Goal: Information Seeking & Learning: Learn about a topic

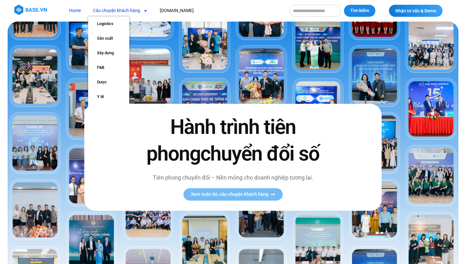
click at [137, 11] on link "Câu chuyện khách hàng" at bounding box center [120, 11] width 64 height 12
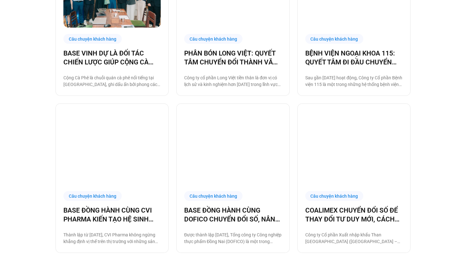
scroll to position [527, 0]
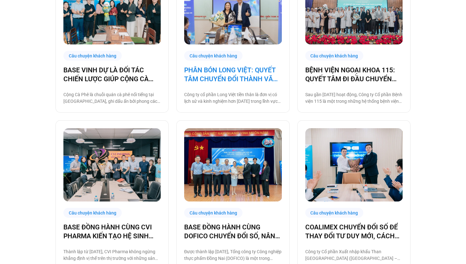
click at [198, 73] on link "PHÂN BÓN LONG VIỆT: QUYẾT TÂM CHUYỂN ĐỔI THÀNH VĂN PHÒNG SỐ, GIẢM CÁC THỦ TỤC G…" at bounding box center [232, 75] width 97 height 18
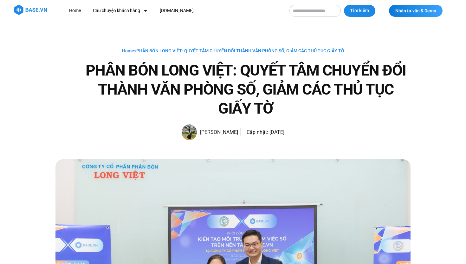
click at [39, 10] on img at bounding box center [30, 10] width 33 height 10
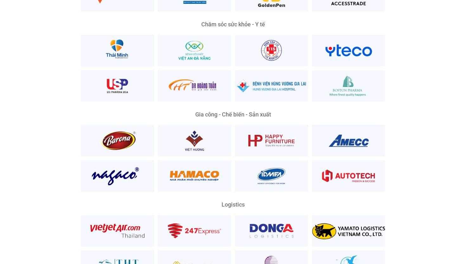
scroll to position [1332, 0]
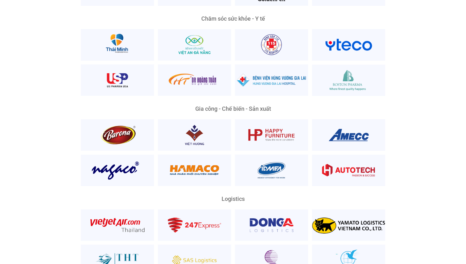
click at [60, 147] on div "Gia công - Chế biến - Sản xuất" at bounding box center [233, 146] width 355 height 80
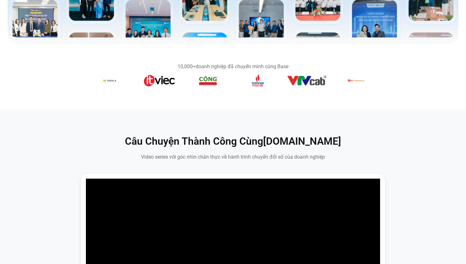
scroll to position [0, 0]
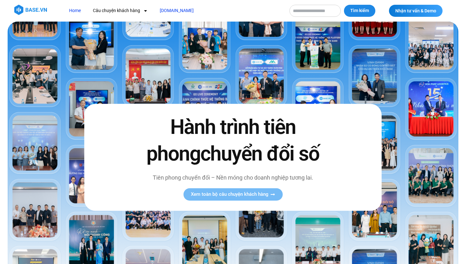
click at [166, 11] on link "[DOMAIN_NAME]" at bounding box center [176, 11] width 43 height 12
